Goal: Check status: Check status

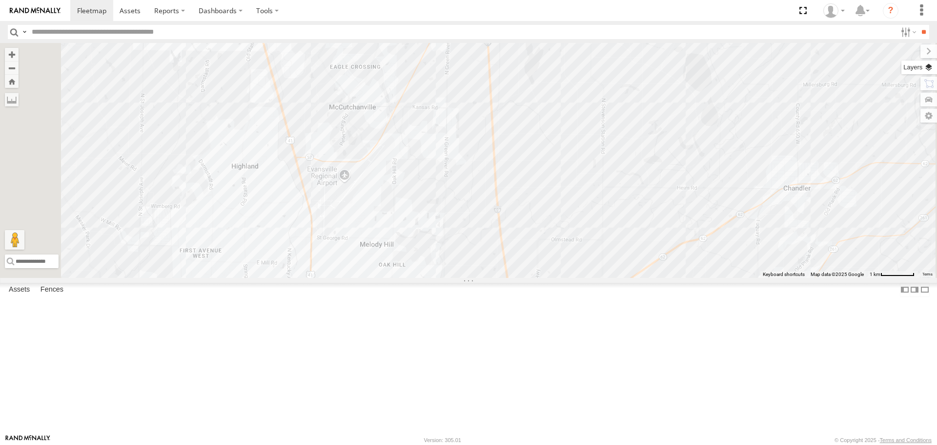
click at [928, 67] on label at bounding box center [919, 68] width 36 height 14
click at [0, 0] on span "Basemaps" at bounding box center [0, 0] width 0 height 0
click at [0, 0] on span "Satellite + Roadmap" at bounding box center [0, 0] width 0 height 0
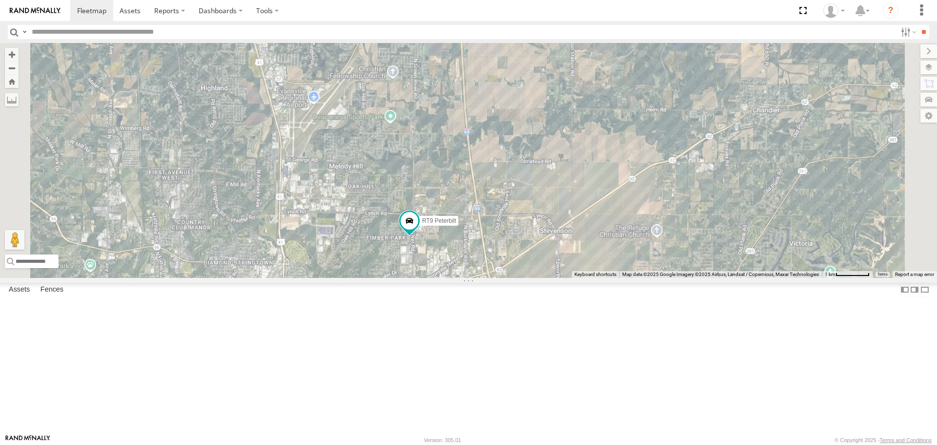
drag, startPoint x: 668, startPoint y: 327, endPoint x: 637, endPoint y: 247, distance: 84.8
click at [637, 247] on div "3 RT9 Peterbilt" at bounding box center [468, 160] width 937 height 234
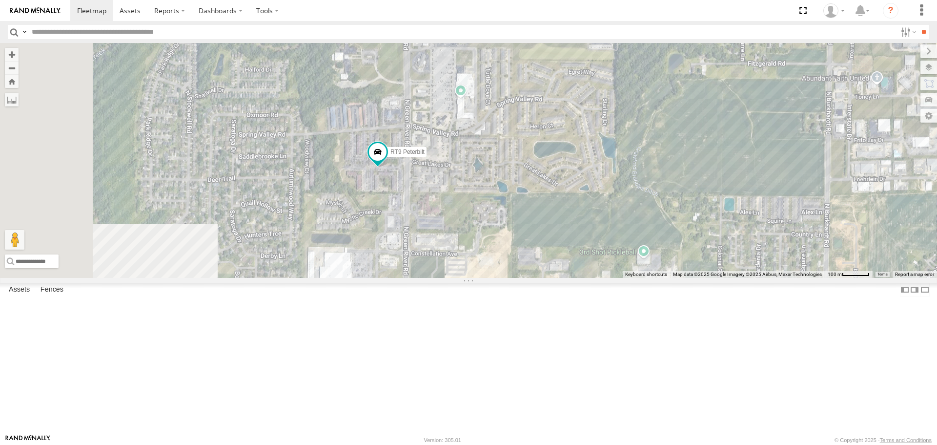
drag, startPoint x: 405, startPoint y: 296, endPoint x: 601, endPoint y: 268, distance: 198.2
click at [601, 268] on div "RT9 Peterbilt" at bounding box center [468, 160] width 937 height 234
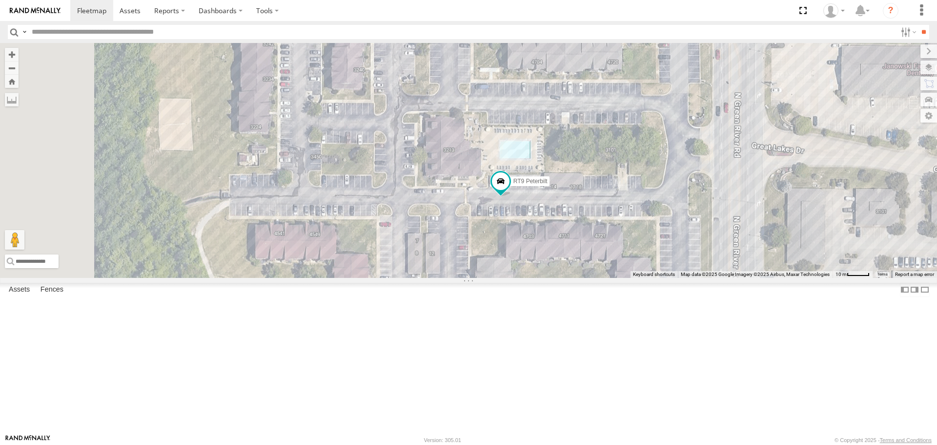
drag, startPoint x: 478, startPoint y: 243, endPoint x: 696, endPoint y: 297, distance: 223.8
click at [696, 277] on div "RT9 Peterbilt" at bounding box center [468, 160] width 937 height 234
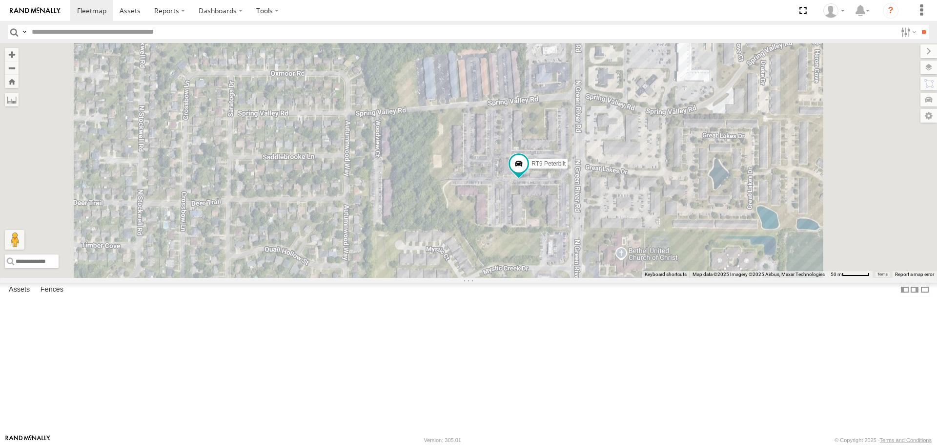
drag, startPoint x: 705, startPoint y: 269, endPoint x: 684, endPoint y: 282, distance: 24.8
click at [684, 277] on div "RT9 Peterbilt" at bounding box center [468, 160] width 937 height 234
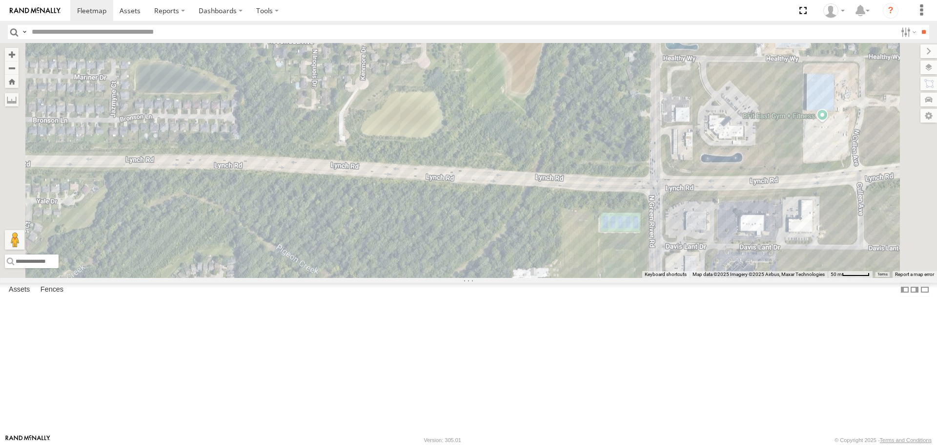
drag, startPoint x: 563, startPoint y: 117, endPoint x: 639, endPoint y: 468, distance: 359.2
click at [639, 444] on html at bounding box center [468, 222] width 937 height 445
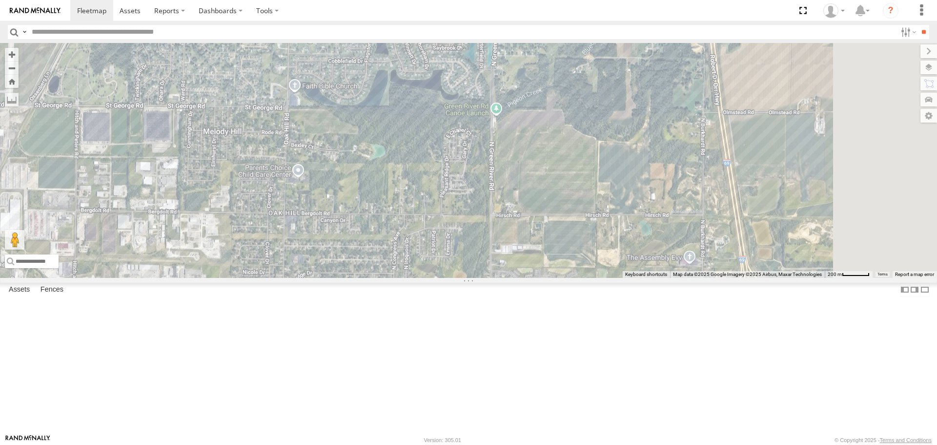
drag, startPoint x: 706, startPoint y: 153, endPoint x: 604, endPoint y: 331, distance: 205.3
click at [604, 277] on div "RT9 Peterbilt" at bounding box center [468, 160] width 937 height 234
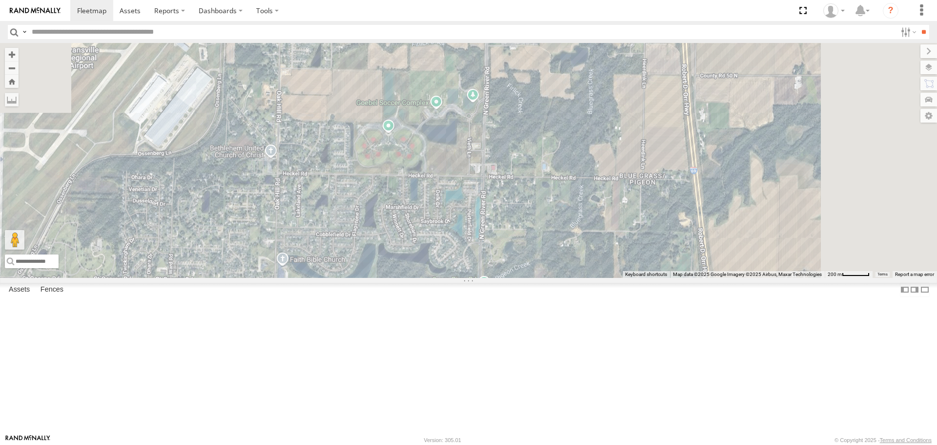
drag, startPoint x: 665, startPoint y: 167, endPoint x: 655, endPoint y: 341, distance: 174.0
click at [655, 277] on div "RT9 Peterbilt" at bounding box center [468, 160] width 937 height 234
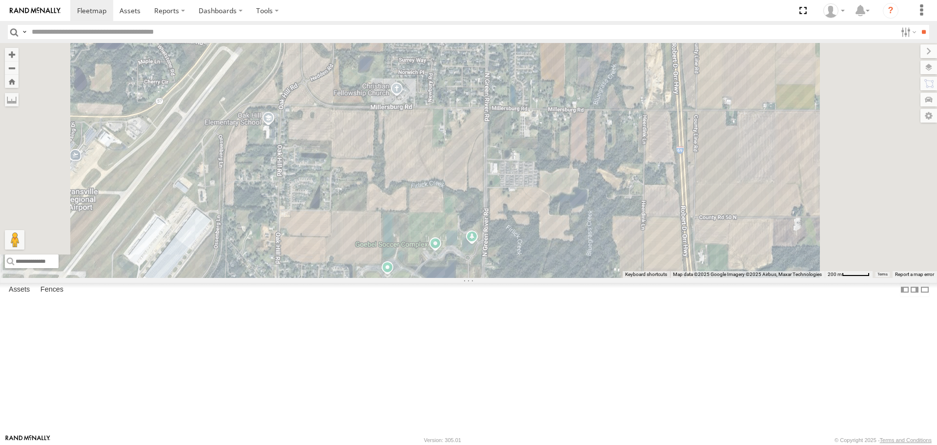
drag, startPoint x: 663, startPoint y: 292, endPoint x: 663, endPoint y: 363, distance: 70.8
click at [663, 277] on div "RT9 Peterbilt" at bounding box center [468, 160] width 937 height 234
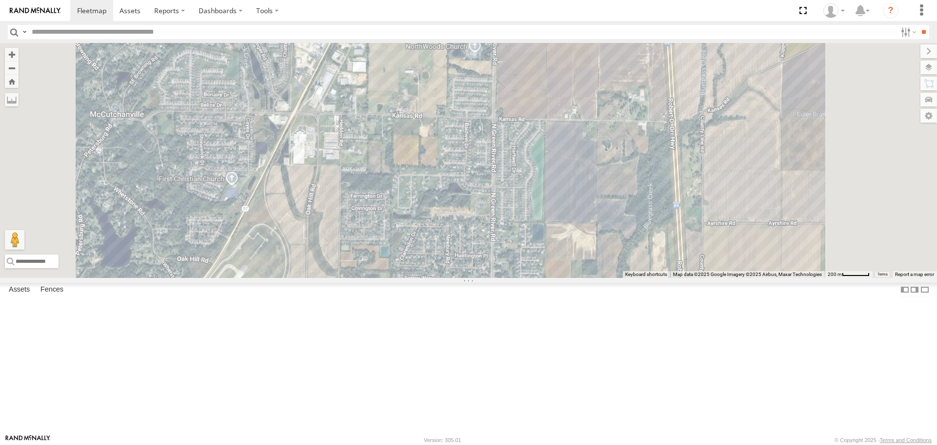
drag, startPoint x: 682, startPoint y: 237, endPoint x: 687, endPoint y: 401, distance: 164.6
click at [687, 277] on div "RT9 Peterbilt" at bounding box center [468, 160] width 937 height 234
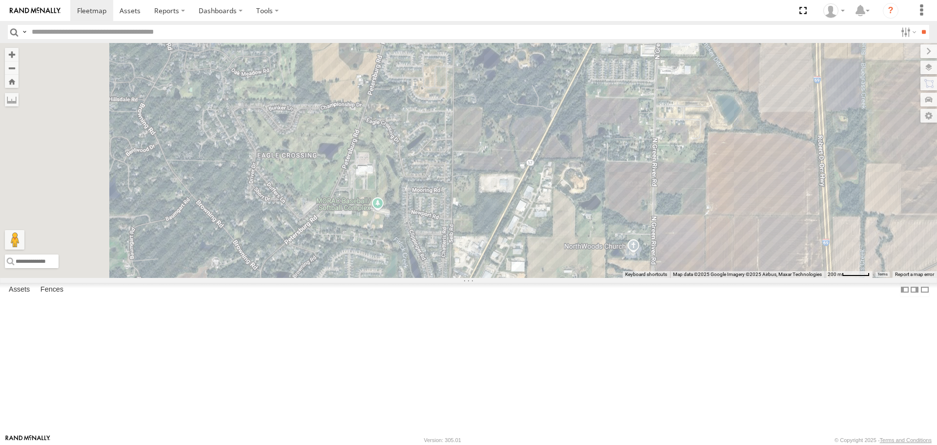
drag, startPoint x: 690, startPoint y: 182, endPoint x: 849, endPoint y: 311, distance: 205.1
click at [849, 277] on div "← Move left → Move right ↑ Move up ↓ Move down + Zoom in - Zoom out Home Jump l…" at bounding box center [468, 160] width 937 height 234
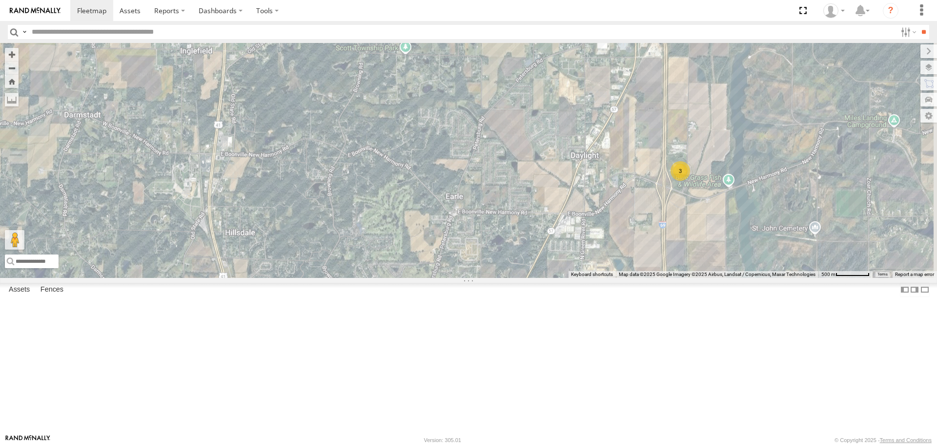
drag, startPoint x: 357, startPoint y: 184, endPoint x: 427, endPoint y: 284, distance: 122.0
click at [427, 277] on div "RT9 Peterbilt 3" at bounding box center [468, 160] width 937 height 234
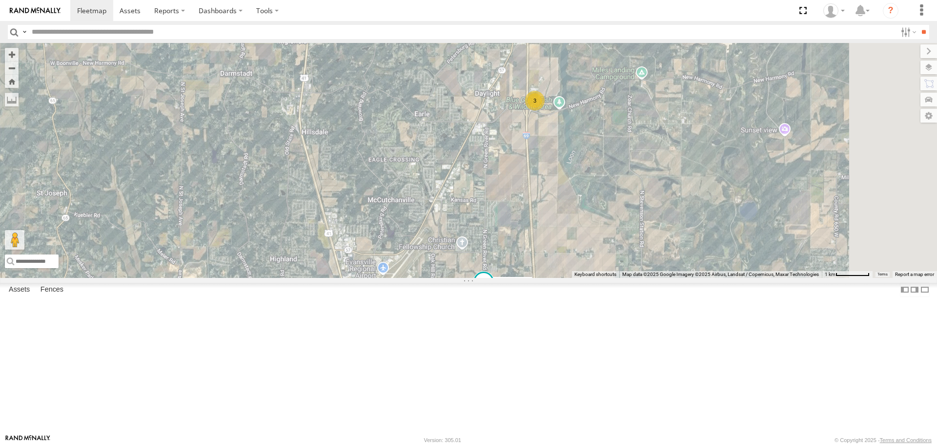
drag, startPoint x: 713, startPoint y: 346, endPoint x: 659, endPoint y: 250, distance: 109.5
click at [659, 250] on div "RT9 Peterbilt 3" at bounding box center [468, 160] width 937 height 234
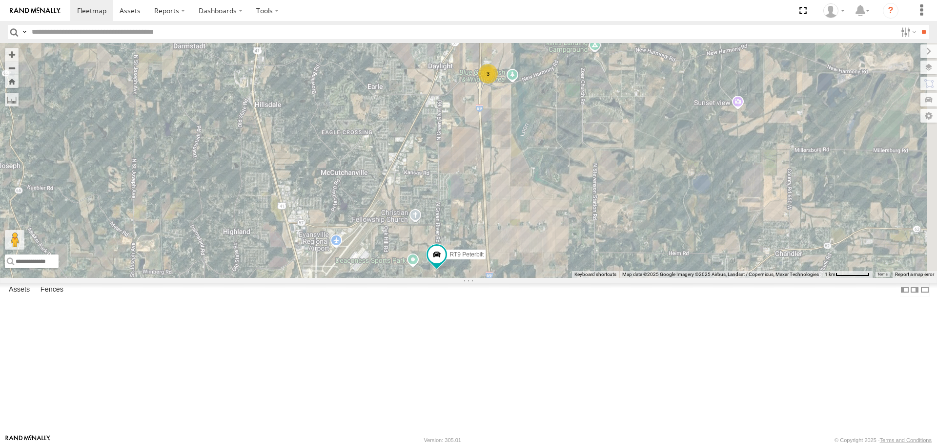
drag, startPoint x: 674, startPoint y: 318, endPoint x: 627, endPoint y: 290, distance: 54.7
click at [627, 277] on div "RT9 Peterbilt 3" at bounding box center [468, 160] width 937 height 234
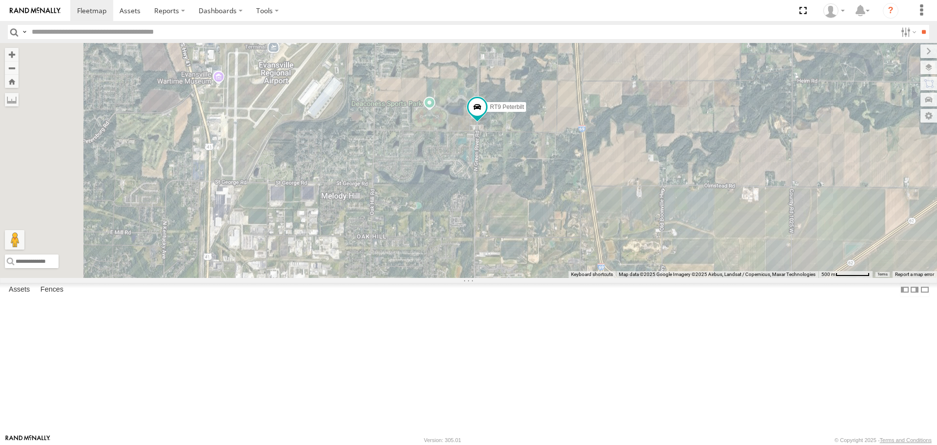
drag, startPoint x: 561, startPoint y: 394, endPoint x: 594, endPoint y: 260, distance: 138.3
click at [594, 260] on div "RT9 Peterbilt" at bounding box center [468, 160] width 937 height 234
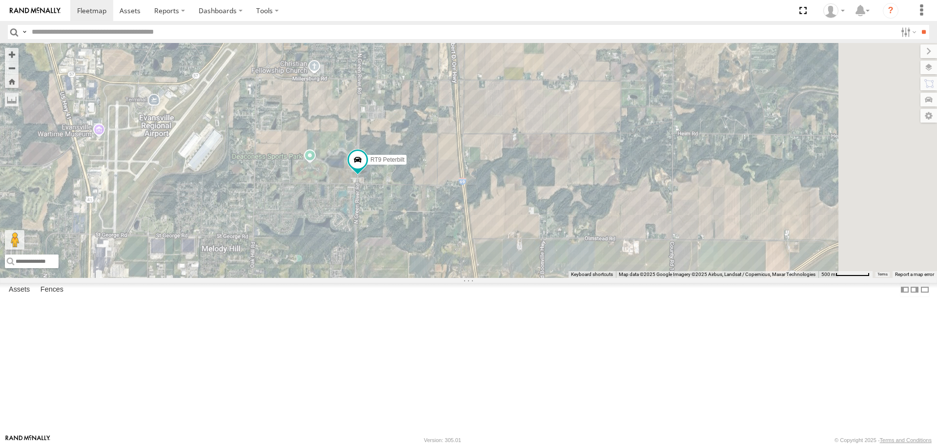
drag, startPoint x: 505, startPoint y: 365, endPoint x: 385, endPoint y: 418, distance: 131.8
click at [385, 277] on div "RT9 Peterbilt" at bounding box center [468, 160] width 937 height 234
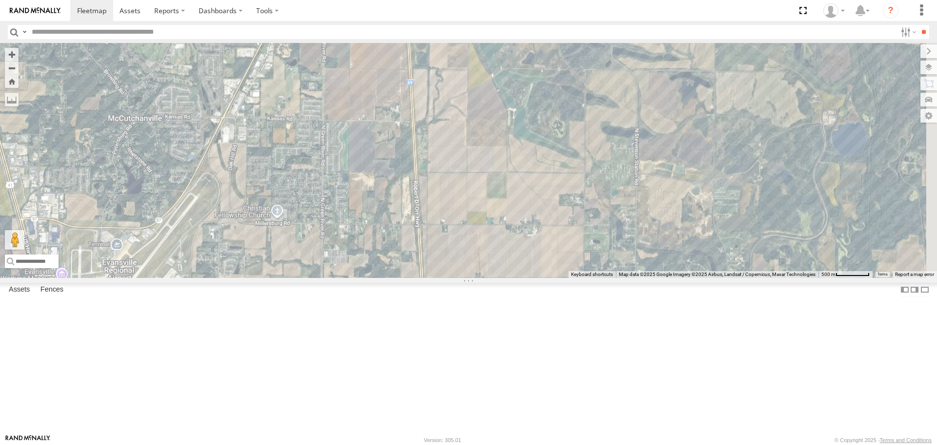
drag, startPoint x: 599, startPoint y: 212, endPoint x: 564, endPoint y: 358, distance: 150.7
click at [564, 277] on div "RT9 Peterbilt" at bounding box center [468, 160] width 937 height 234
